Goal: Task Accomplishment & Management: Use online tool/utility

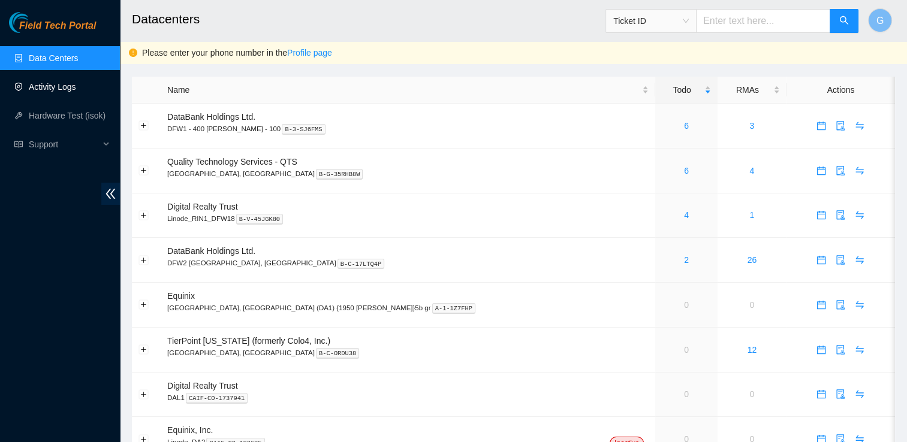
click at [38, 90] on link "Activity Logs" at bounding box center [52, 87] width 47 height 10
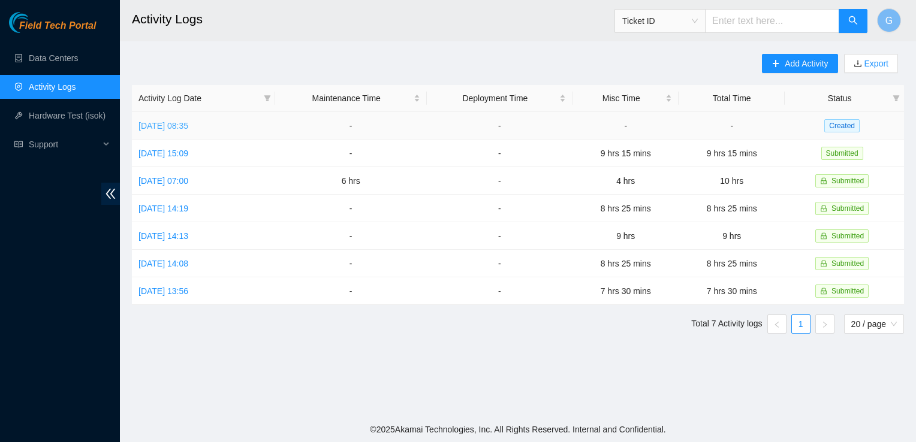
click at [188, 122] on link "[DATE] 08:35" at bounding box center [163, 126] width 50 height 10
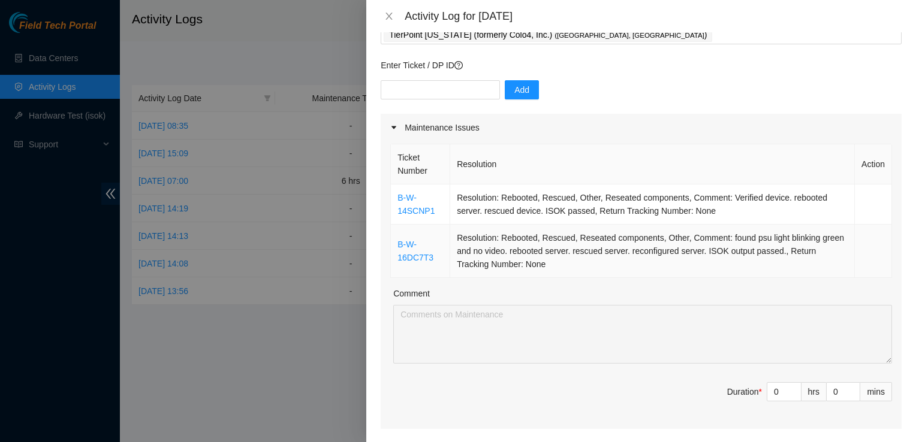
scroll to position [74, 0]
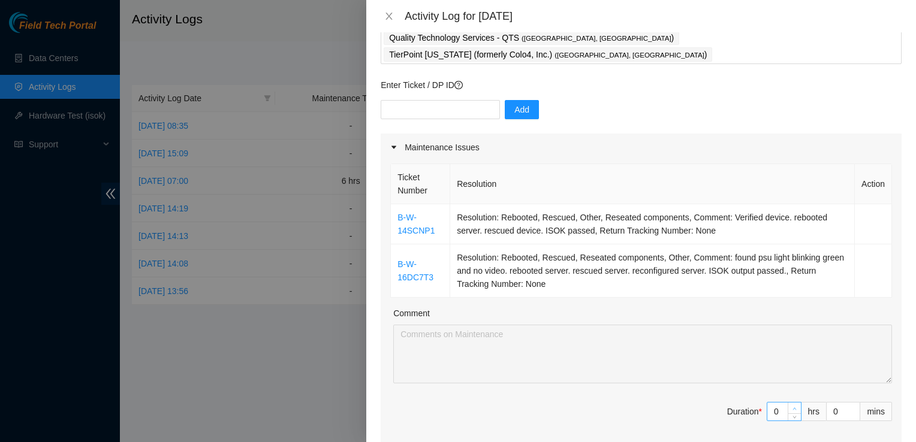
type input "1"
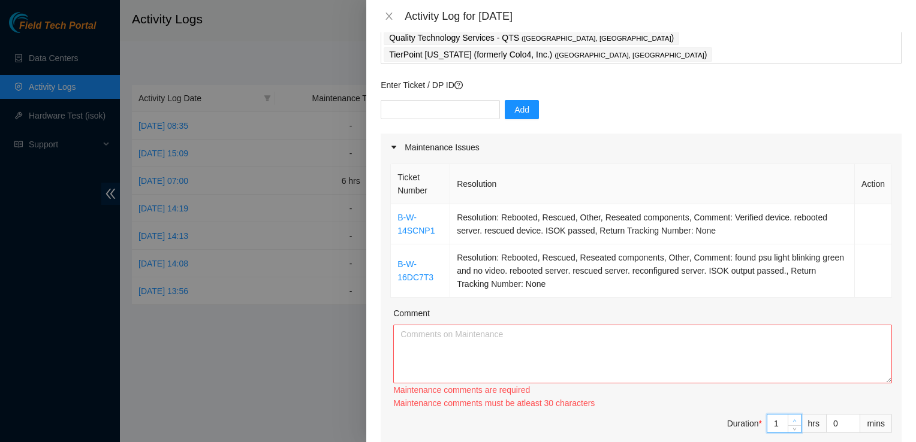
click at [791, 417] on span "up" at bounding box center [794, 420] width 7 height 7
click at [787, 397] on div "Maintenance comments must be atleast 30 characters" at bounding box center [642, 403] width 499 height 13
type input "0"
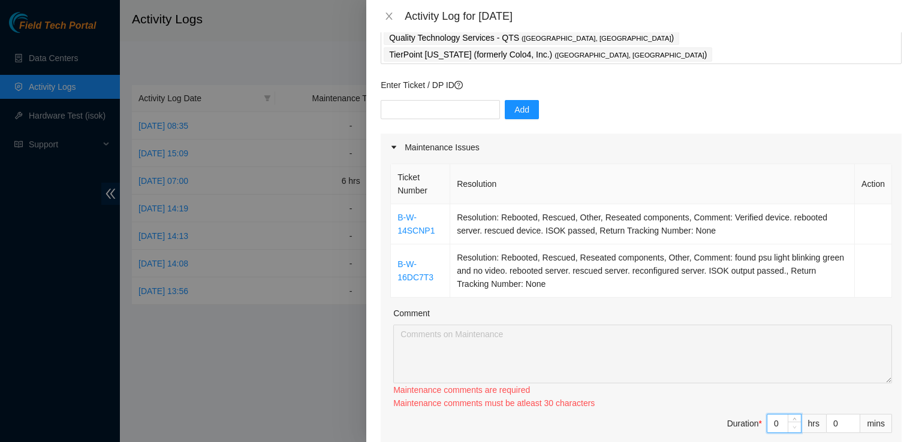
click at [788, 422] on span "Decrease Value" at bounding box center [794, 427] width 13 height 11
click at [787, 405] on span "Duration * 0 hrs 0 mins" at bounding box center [641, 419] width 502 height 34
click at [791, 412] on span "down" at bounding box center [794, 415] width 7 height 7
type input "1"
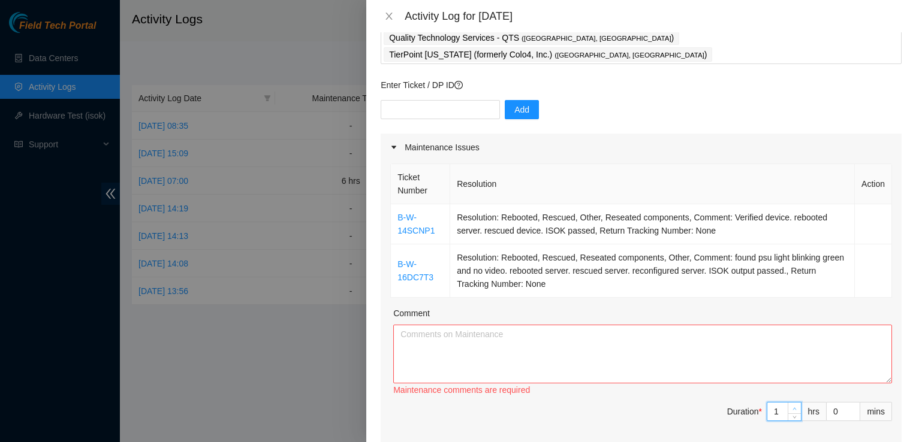
click at [793, 407] on icon "up" at bounding box center [795, 409] width 4 height 4
type input "2"
click at [793, 419] on icon "up" at bounding box center [795, 421] width 4 height 4
type input "3"
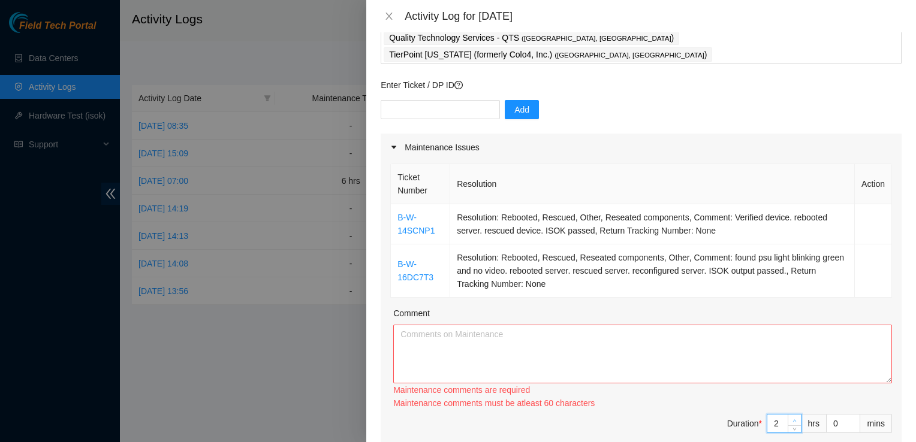
type input "3"
click at [793, 419] on icon "up" at bounding box center [795, 421] width 4 height 4
type input "4"
click at [793, 419] on icon "up" at bounding box center [795, 421] width 4 height 4
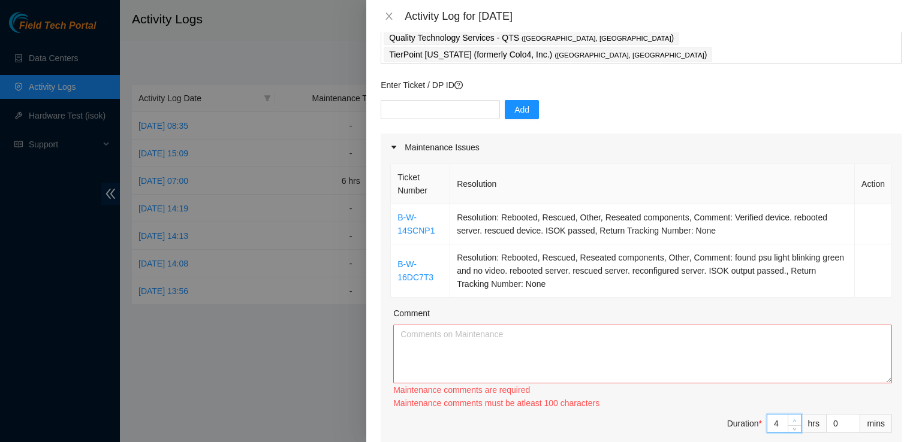
type input "5"
click at [793, 419] on icon "up" at bounding box center [795, 421] width 4 height 4
type input "6"
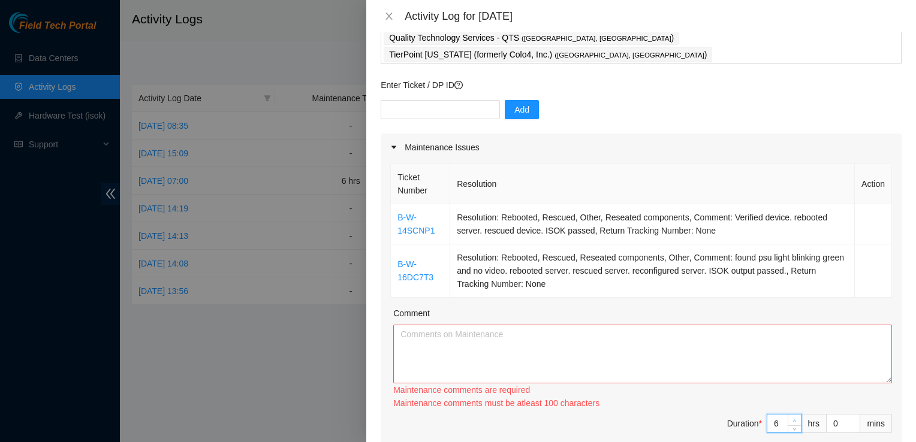
click at [793, 419] on icon "up" at bounding box center [795, 421] width 4 height 4
click at [636, 414] on span "Duration * 6 hrs 0 mins" at bounding box center [641, 431] width 502 height 34
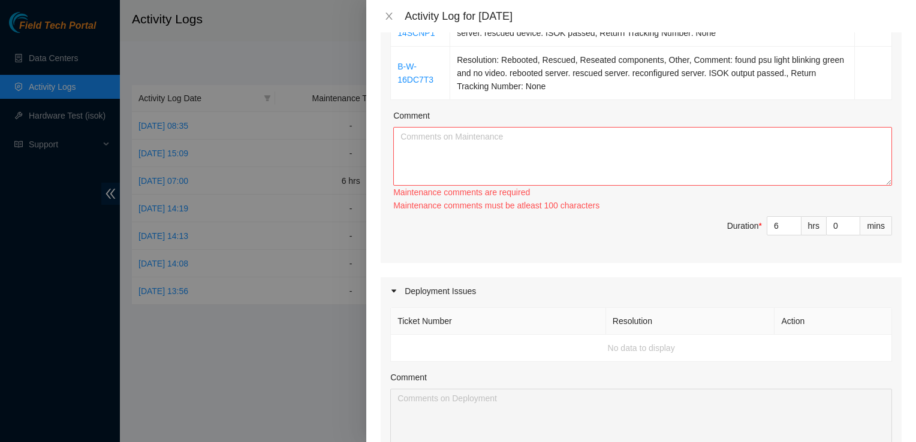
scroll to position [218, 0]
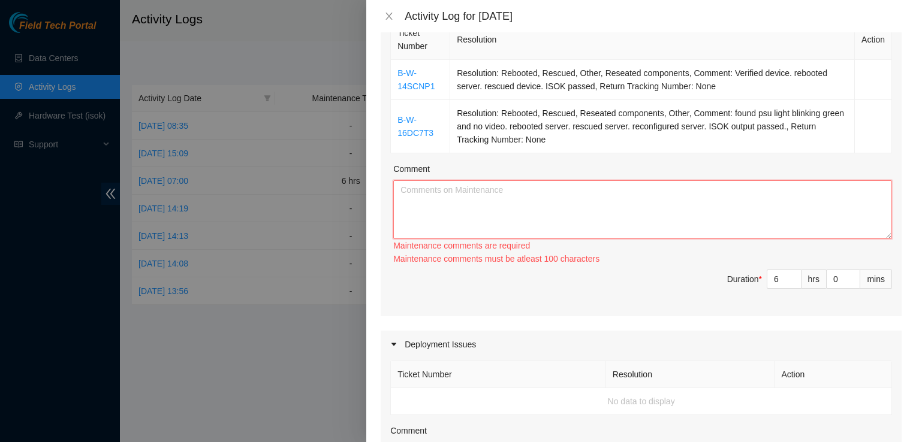
click at [629, 201] on textarea "Comment" at bounding box center [642, 209] width 499 height 59
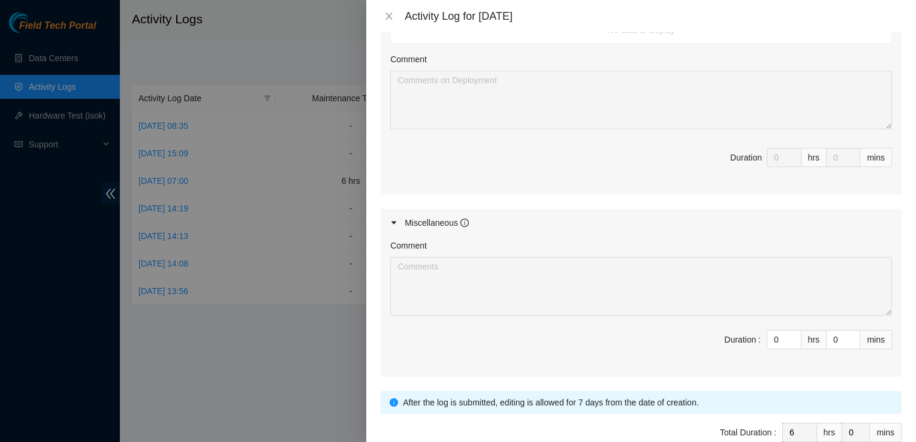
scroll to position [624, 0]
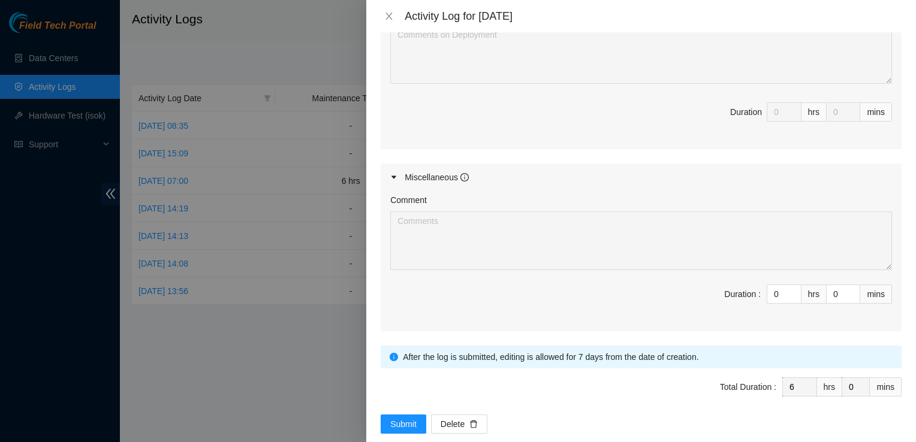
type textarea "Rebooted"
click at [391, 22] on div "Activity Log for 17-09-2025" at bounding box center [641, 16] width 521 height 13
click at [388, 12] on icon "close" at bounding box center [389, 16] width 10 height 10
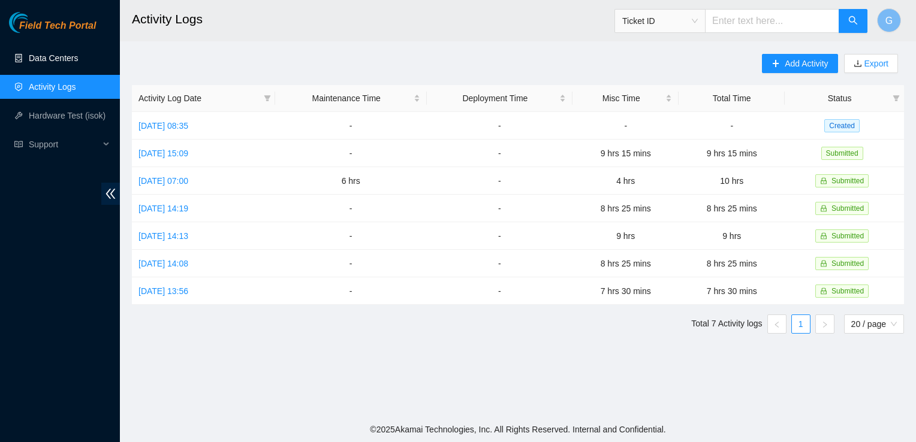
click at [56, 62] on link "Data Centers" at bounding box center [53, 58] width 49 height 10
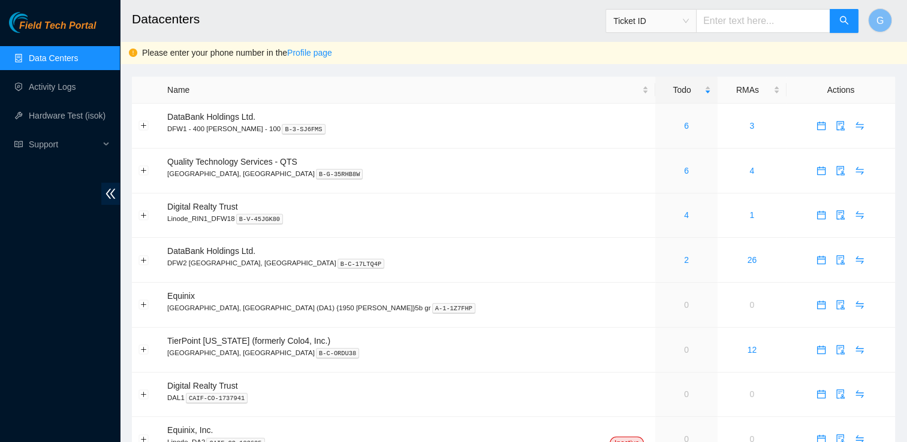
click at [50, 62] on link "Data Centers" at bounding box center [53, 58] width 49 height 10
click at [237, 162] on span "Quality Technology Services - QTS" at bounding box center [232, 162] width 130 height 10
click at [817, 174] on icon "calendar" at bounding box center [821, 170] width 8 height 8
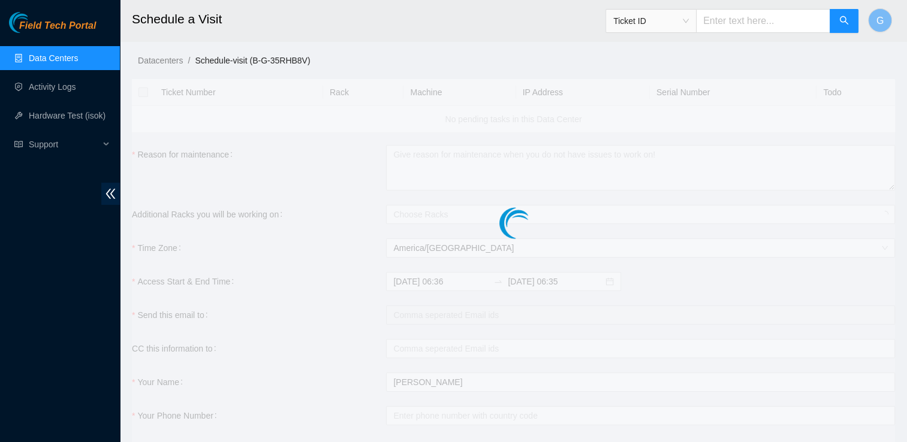
checkbox input "true"
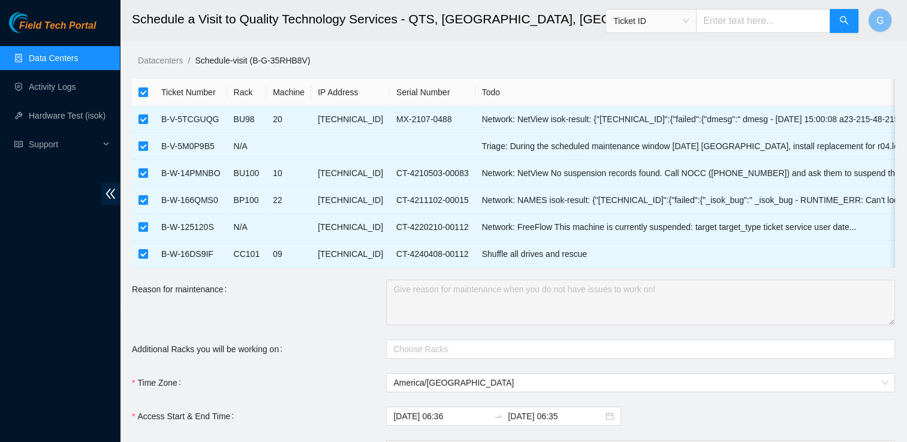
click at [63, 53] on link "Data Centers" at bounding box center [53, 58] width 49 height 10
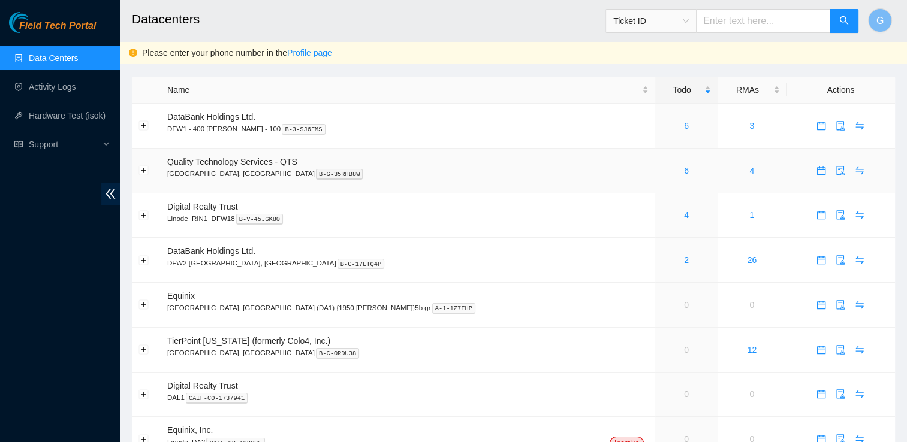
click at [219, 168] on p "Irving, TX B-G-35RHB8W" at bounding box center [407, 173] width 481 height 11
click at [662, 175] on div "6" at bounding box center [686, 170] width 49 height 13
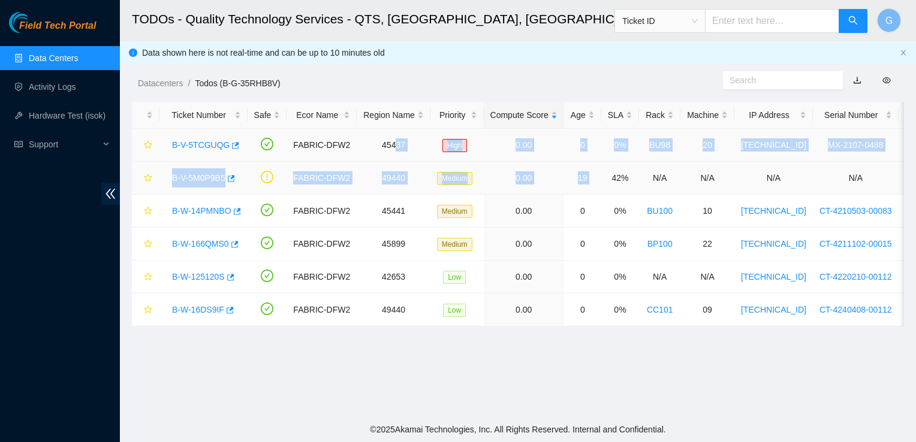
drag, startPoint x: 604, startPoint y: 175, endPoint x: 377, endPoint y: 162, distance: 227.6
click at [377, 162] on tr "B-V-5M0P9B5 FABRIC-DFW2 49440 Medium 0.00 19 42% N/A N/A N/A N/A N/A" at bounding box center [678, 178] width 1092 height 33
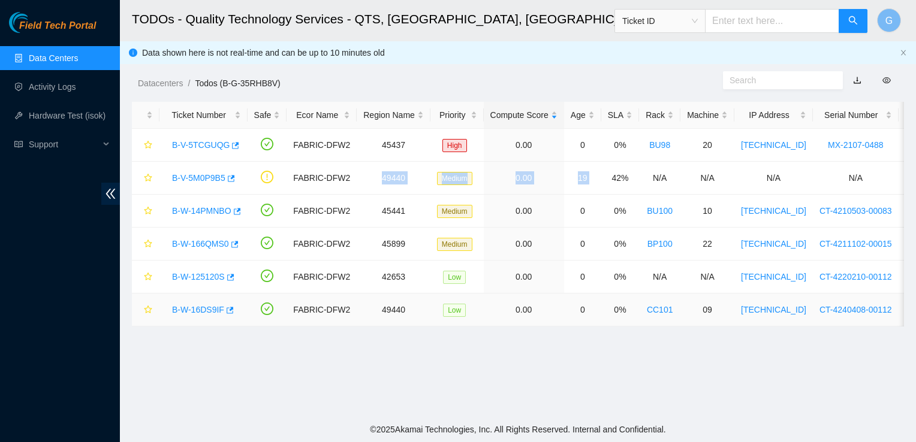
click at [204, 308] on link "B-W-16DS9IF" at bounding box center [198, 310] width 52 height 10
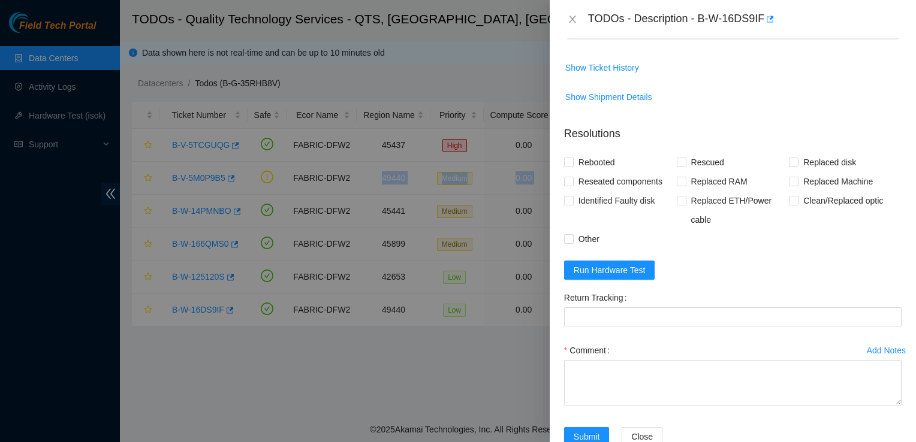
scroll to position [261, 0]
click at [597, 267] on span "Run Hardware Test" at bounding box center [610, 270] width 72 height 13
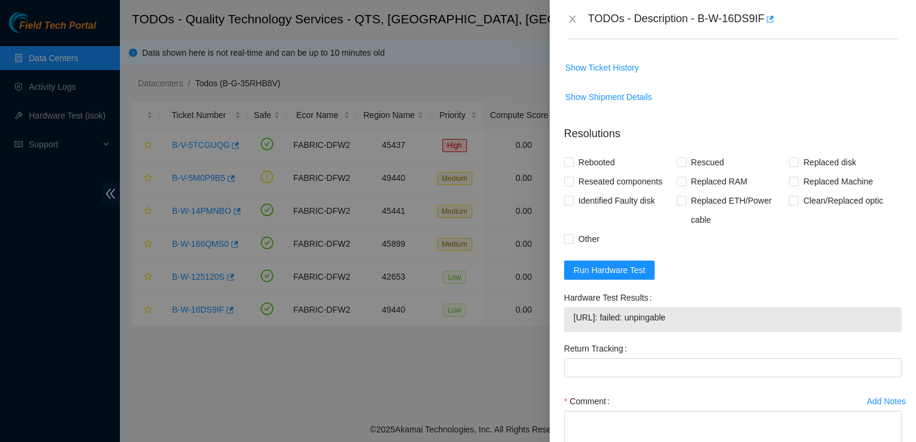
click at [559, 34] on div "TODOs - Description - B-W-16DS9IF" at bounding box center [733, 19] width 366 height 38
click at [573, 18] on icon "close" at bounding box center [572, 19] width 7 height 7
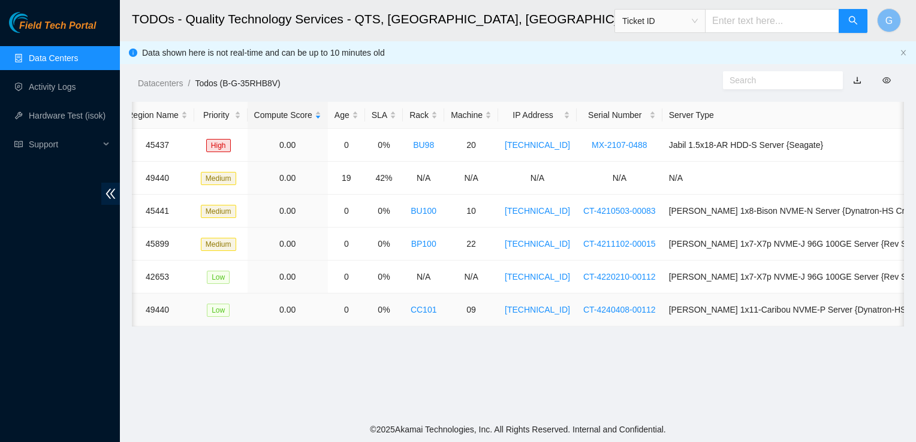
scroll to position [0, 0]
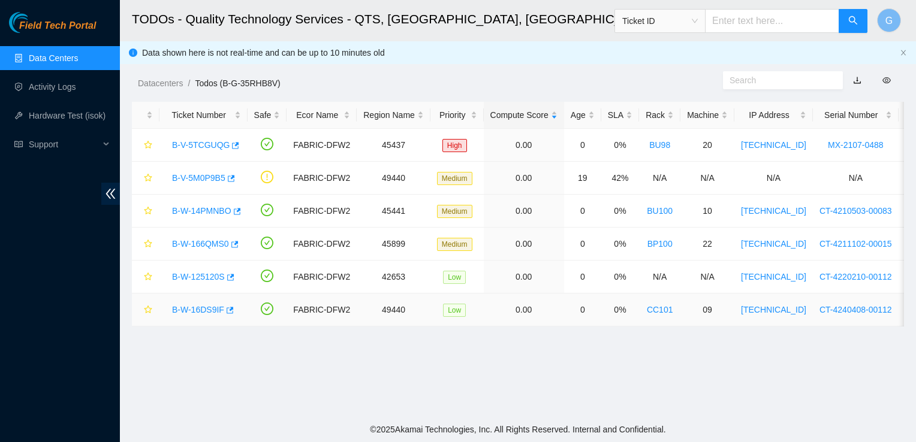
click at [197, 312] on link "B-W-16DS9IF" at bounding box center [198, 310] width 52 height 10
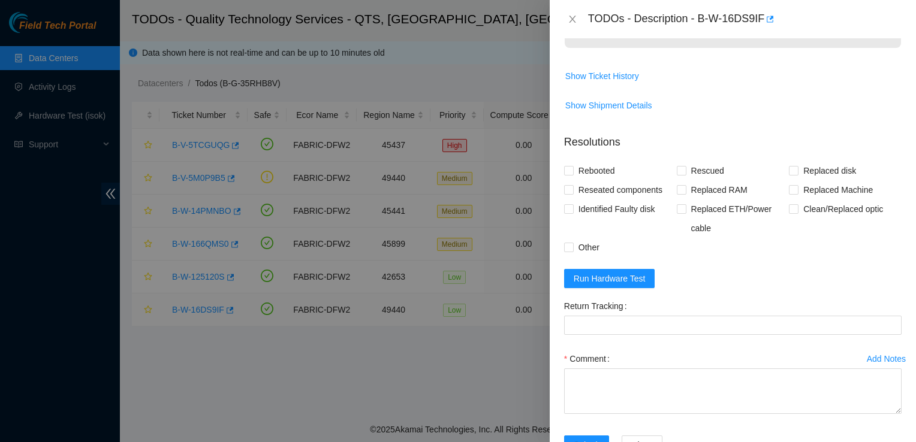
scroll to position [261, 0]
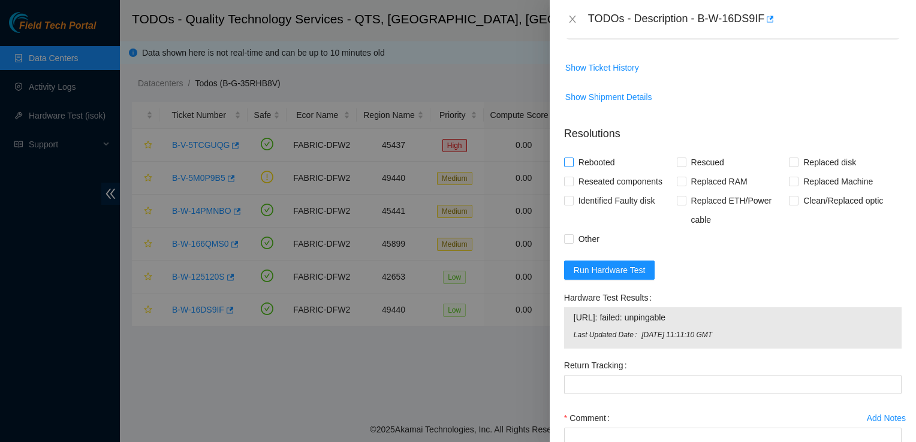
click at [570, 158] on input "Rebooted" at bounding box center [568, 162] width 8 height 8
checkbox input "true"
click at [761, 234] on div "Rebooted Rescued Replaced disk Reseated components Replaced RAM Replaced Machin…" at bounding box center [733, 201] width 338 height 96
click at [572, 17] on icon "close" at bounding box center [573, 19] width 10 height 10
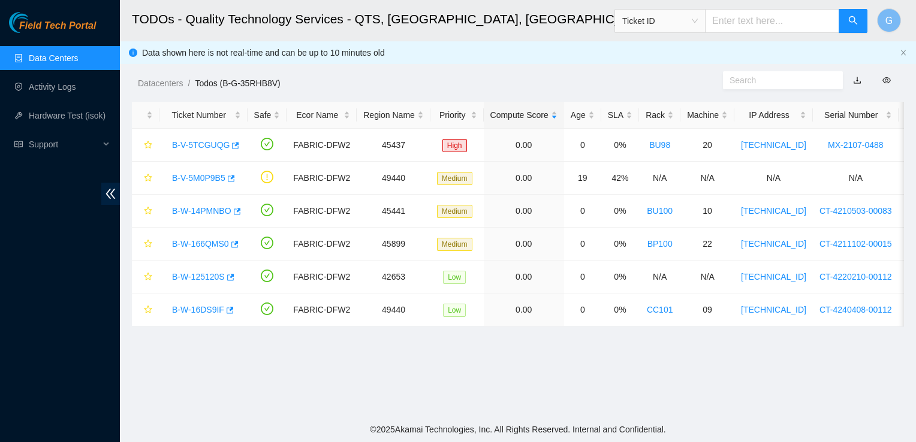
scroll to position [253, 0]
click at [572, 17] on body "Field Tech Portal Data Centers Activity Logs Hardware Test (isok) Support TODOs…" at bounding box center [458, 221] width 916 height 442
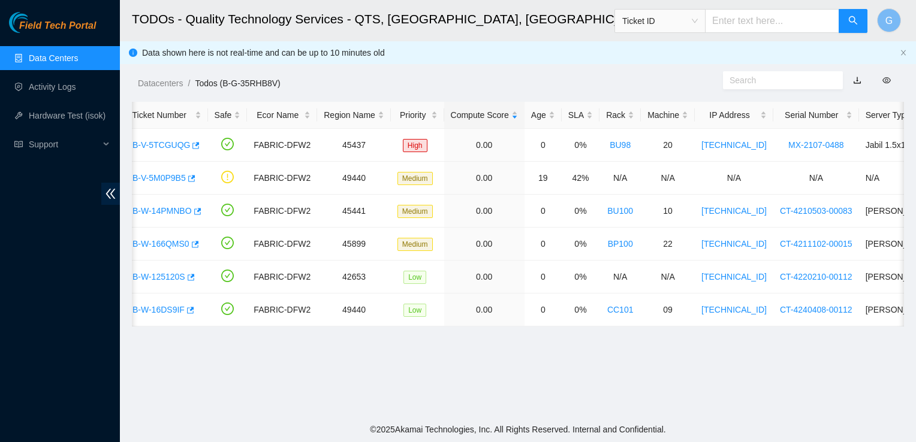
scroll to position [0, 0]
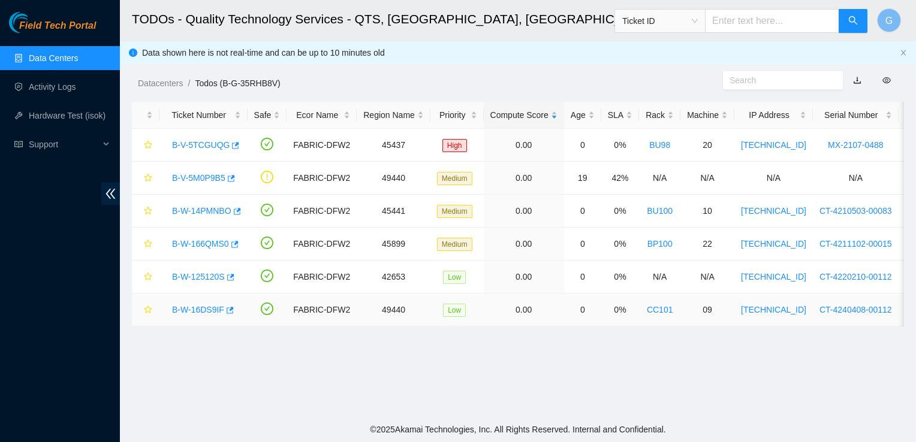
click at [195, 309] on link "B-W-16DS9IF" at bounding box center [198, 310] width 52 height 10
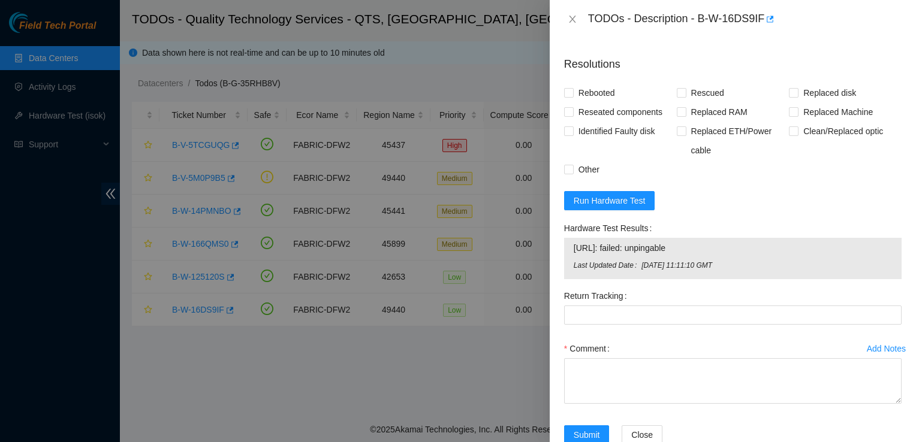
scroll to position [360, 0]
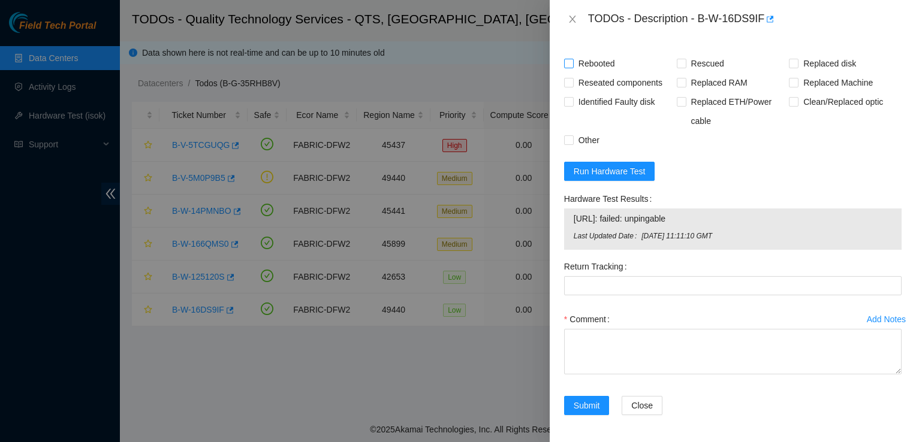
click at [571, 61] on input "Rebooted" at bounding box center [568, 63] width 8 height 8
checkbox input "true"
click at [680, 61] on input "Rescued" at bounding box center [681, 63] width 8 height 8
checkbox input "true"
click at [568, 135] on input "Other" at bounding box center [568, 139] width 8 height 8
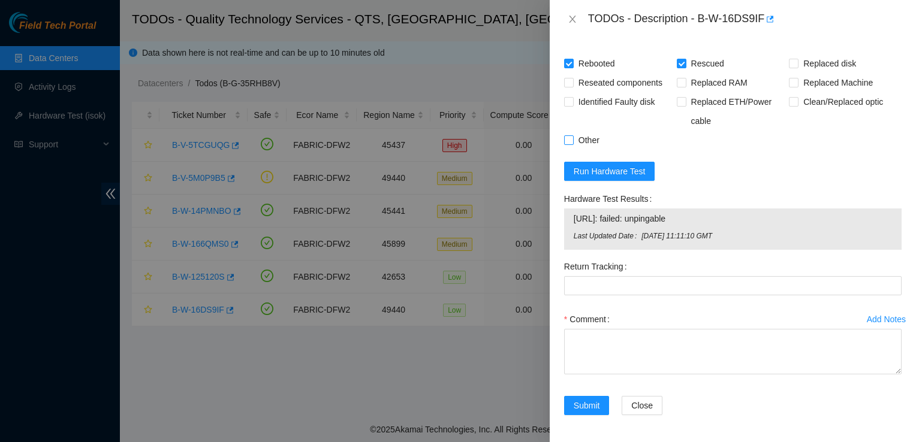
checkbox input "true"
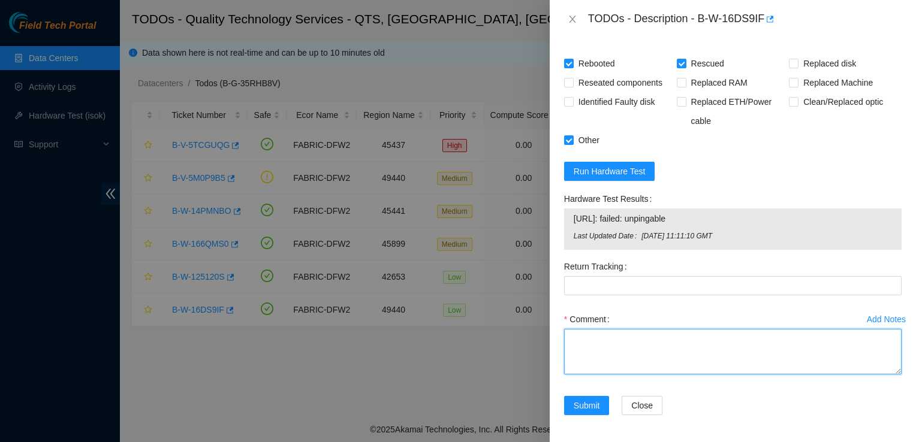
click at [583, 350] on textarea "Comment" at bounding box center [733, 352] width 338 height 46
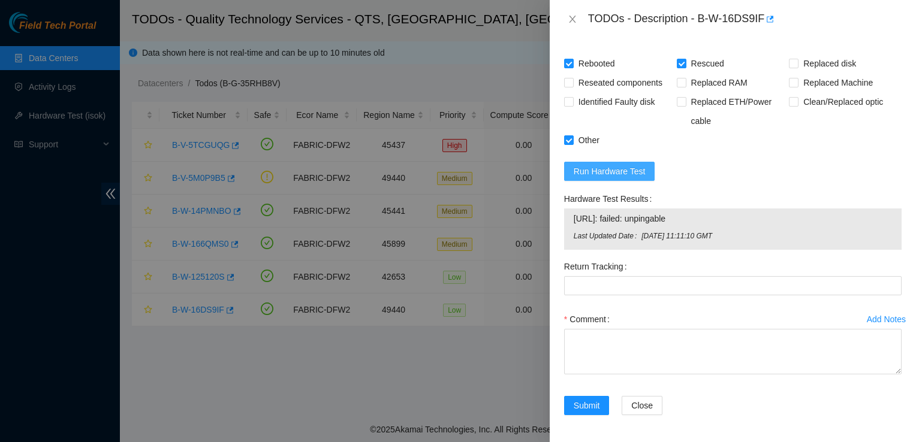
click at [618, 165] on span "Run Hardware Test" at bounding box center [610, 171] width 72 height 13
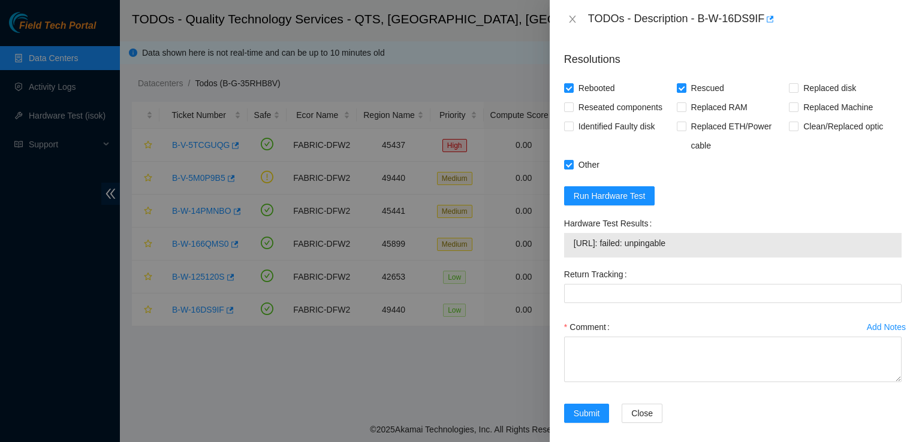
scroll to position [336, 0]
click at [615, 196] on span "Run Hardware Test" at bounding box center [610, 195] width 72 height 13
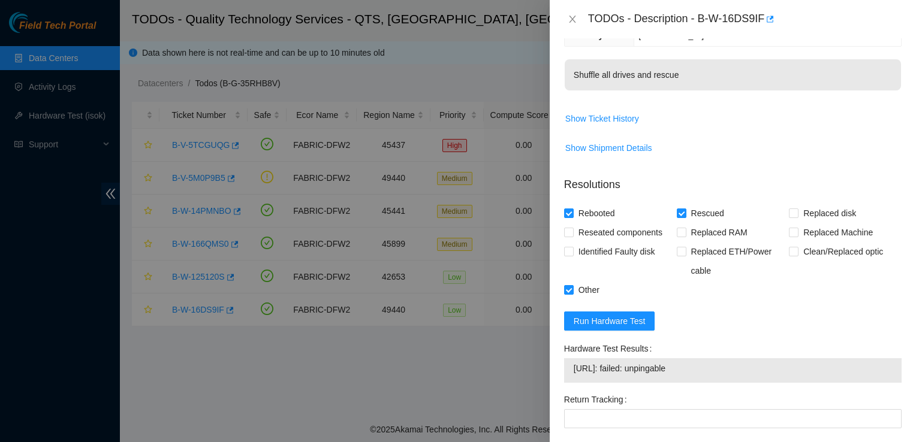
scroll to position [218, 0]
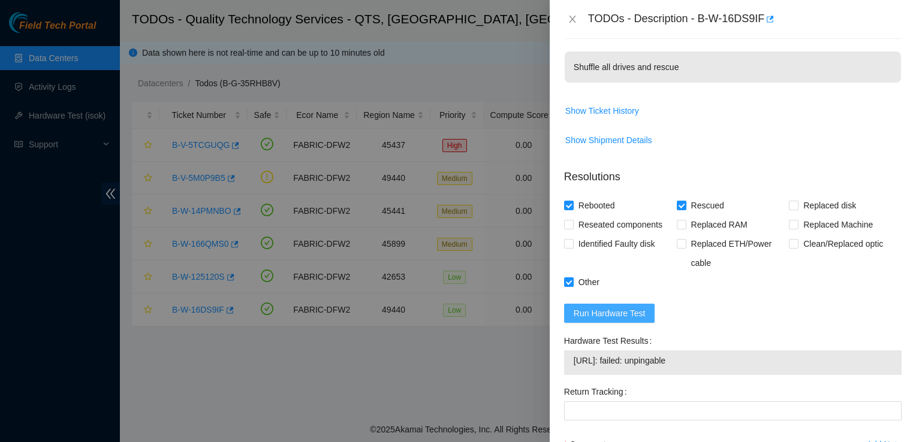
click at [607, 315] on span "Run Hardware Test" at bounding box center [610, 313] width 72 height 13
click at [600, 307] on span "Run Hardware Test" at bounding box center [610, 313] width 72 height 13
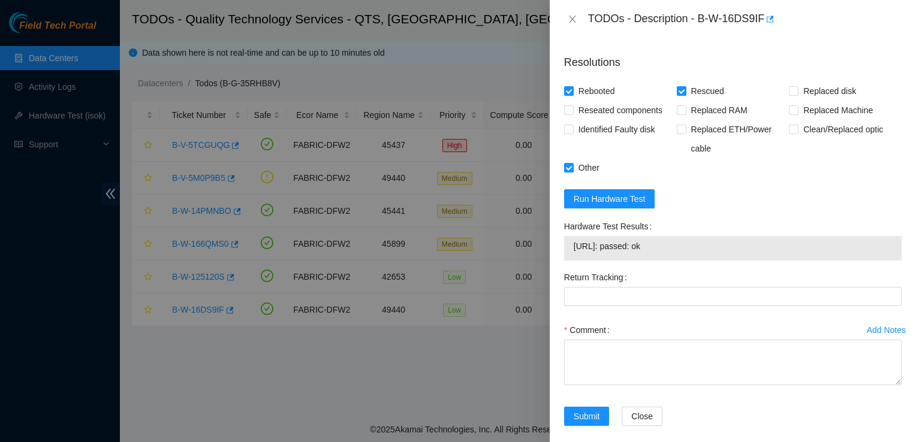
scroll to position [343, 0]
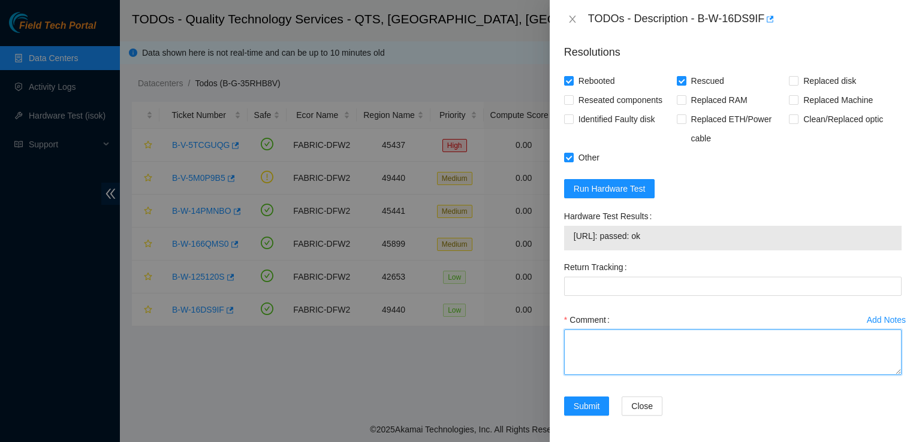
click at [670, 340] on textarea "Comment" at bounding box center [733, 353] width 338 height 46
type textarea "R"
click at [708, 349] on textarea "Run ISOK device unpingable. Power down server. Shuffled drives. Powered on and …" at bounding box center [733, 353] width 338 height 46
click at [709, 352] on textarea "Run ISOK device unpingable. Power down server. Shuffled drives. Powered on and …" at bounding box center [733, 353] width 338 height 46
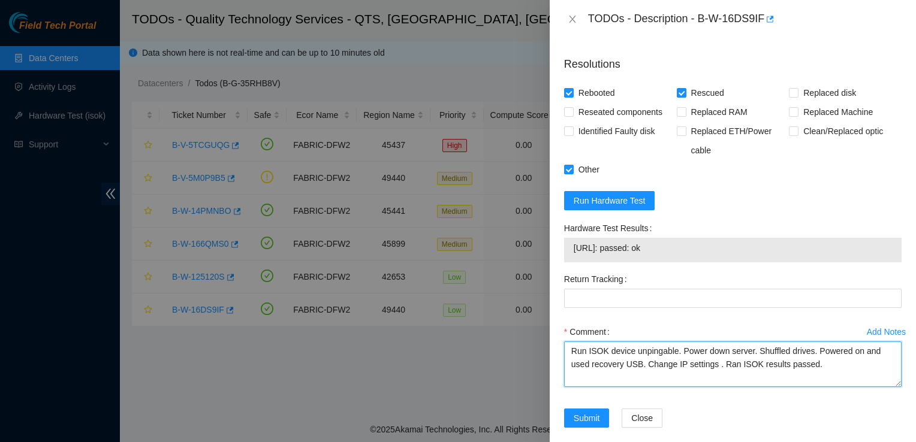
scroll to position [331, 0]
click at [638, 364] on textarea "Run ISOK device unpingable. Power down server. Shuffled drives. Powered on and …" at bounding box center [733, 365] width 338 height 46
type textarea "Run ISOK device unpingable. Power down server. Shuffled drives. Powered on and …"
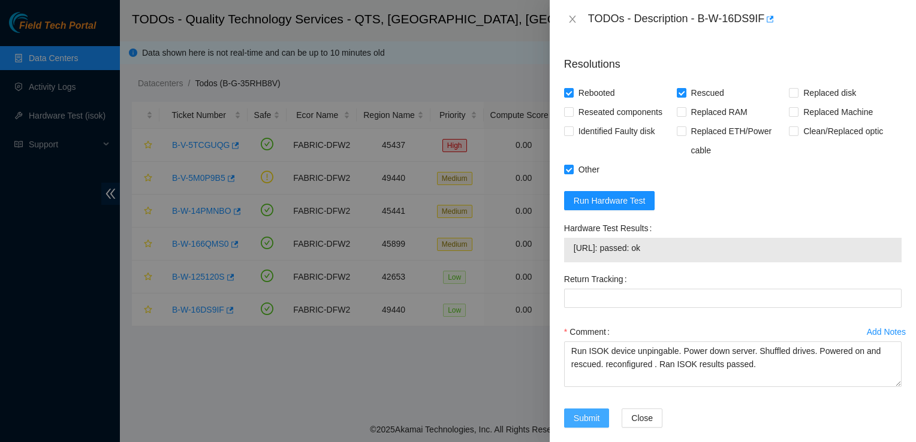
click at [574, 412] on span "Submit" at bounding box center [587, 418] width 26 height 13
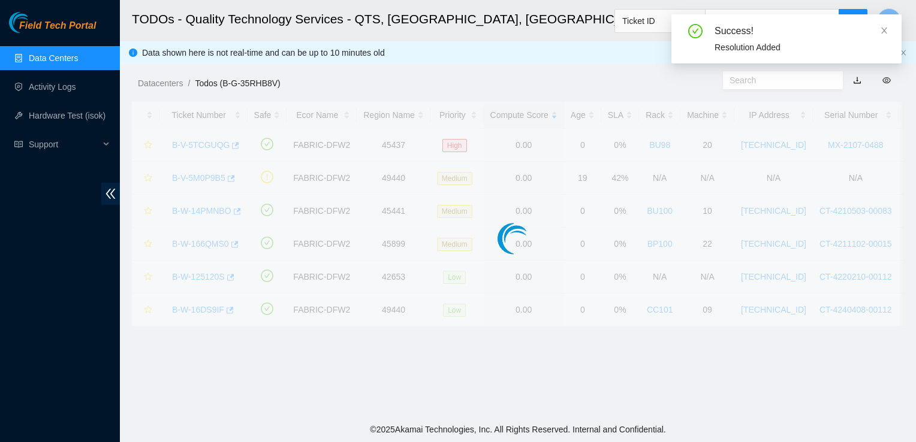
scroll to position [309, 0]
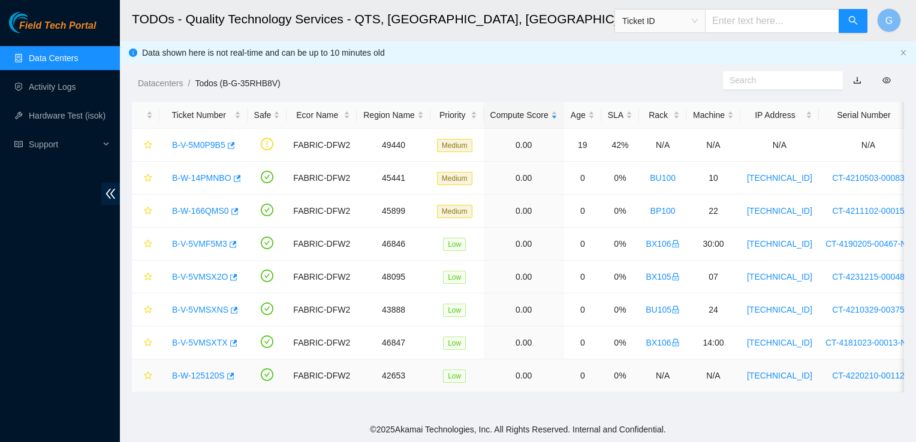
click at [212, 377] on link "B-W-125120S" at bounding box center [198, 376] width 53 height 10
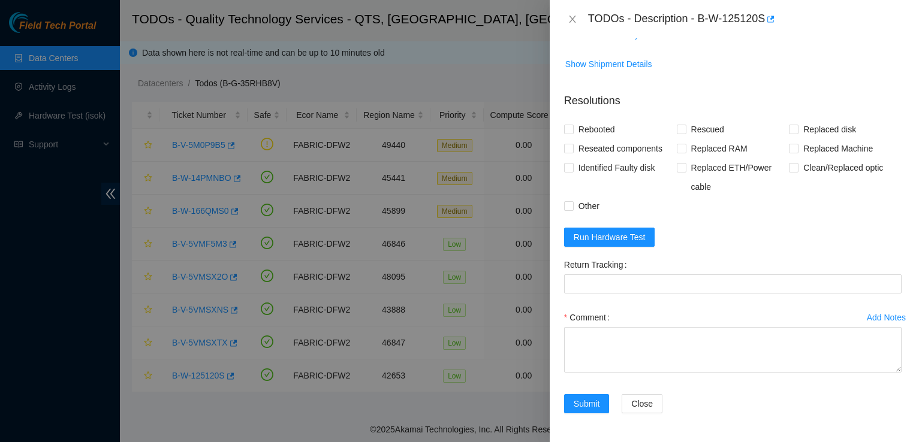
scroll to position [990, 0]
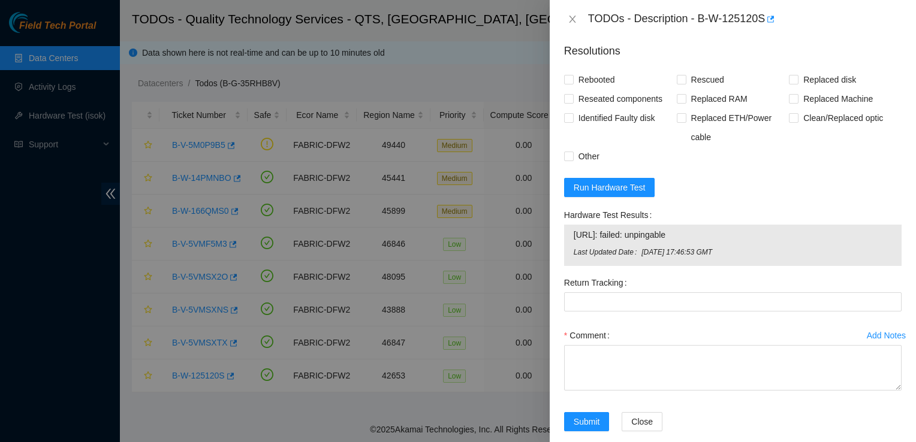
click at [735, 293] on div "Return Tracking" at bounding box center [733, 282] width 338 height 19
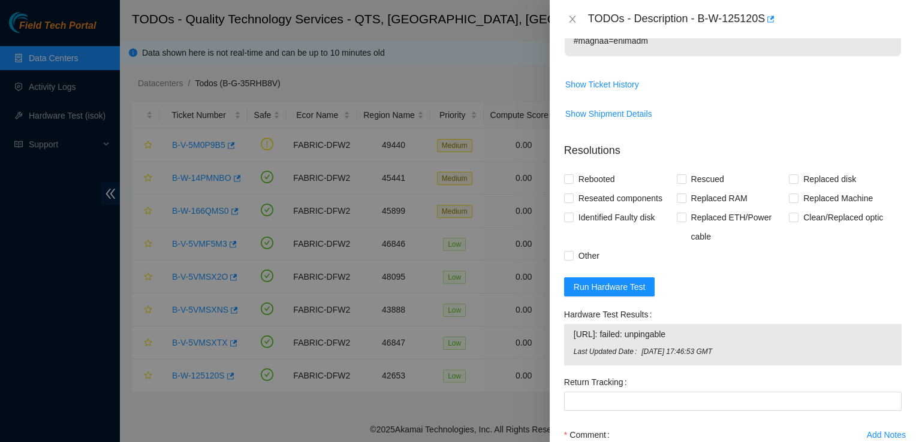
scroll to position [889, 0]
click at [640, 296] on span "Run Hardware Test" at bounding box center [610, 288] width 72 height 13
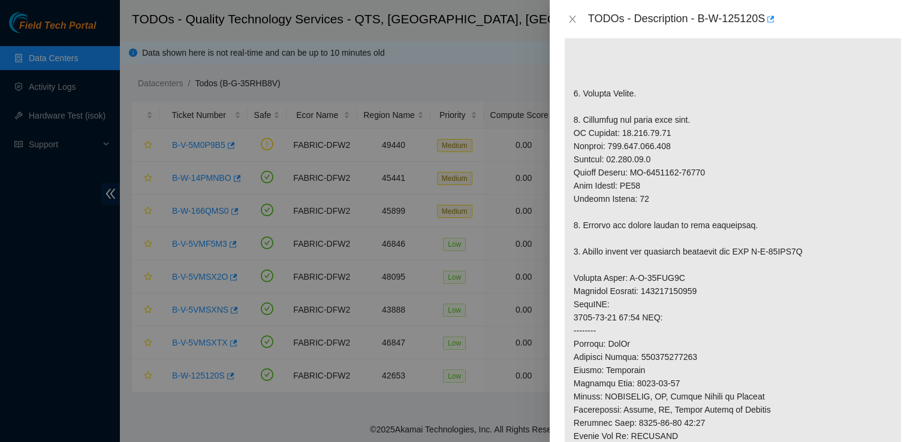
scroll to position [326, 0]
